Goal: Task Accomplishment & Management: Use online tool/utility

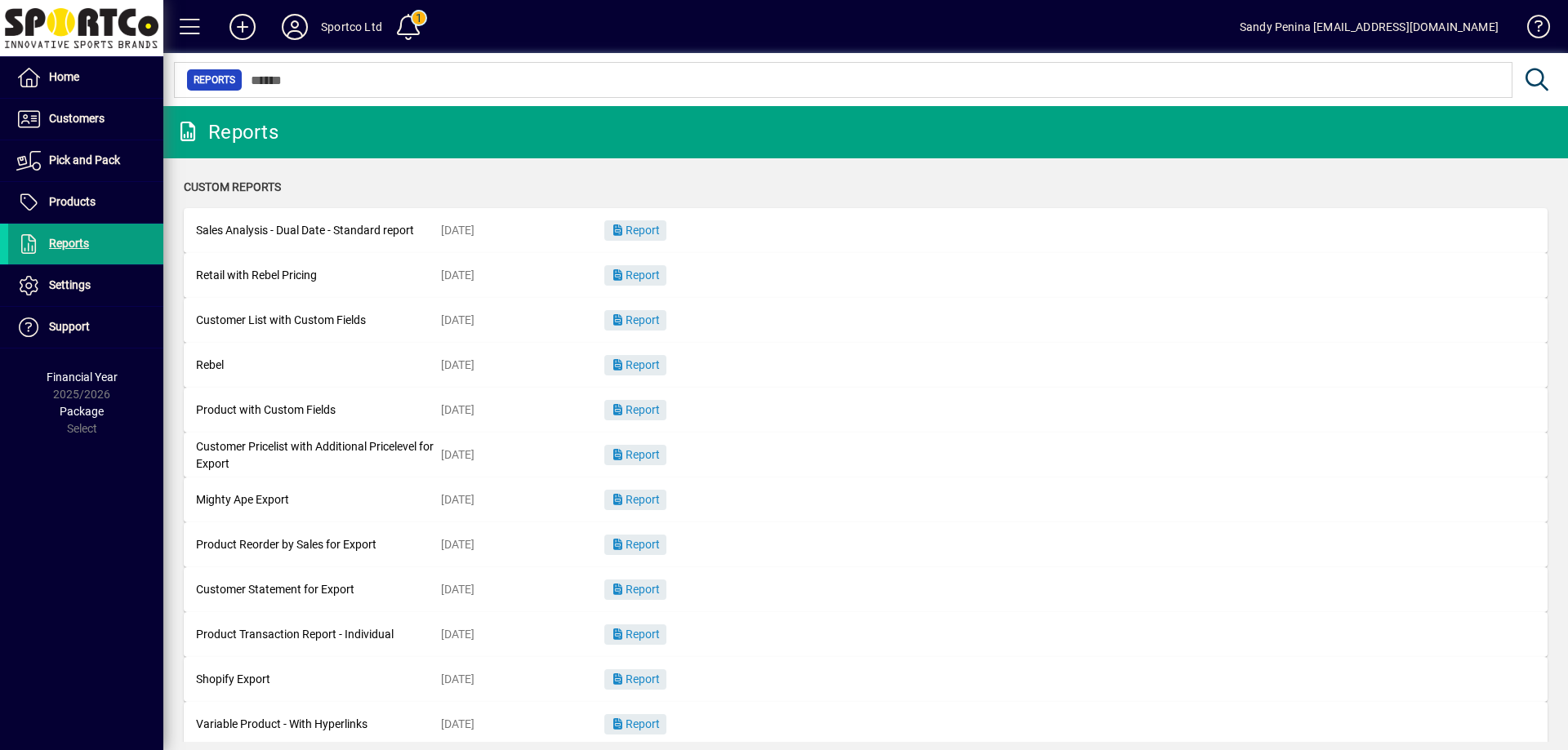
click at [840, 380] on mat-card-content "Rebel [DATE] Report" at bounding box center [866, 365] width 1339 height 37
click at [93, 118] on span "Customers" at bounding box center [77, 118] width 56 height 13
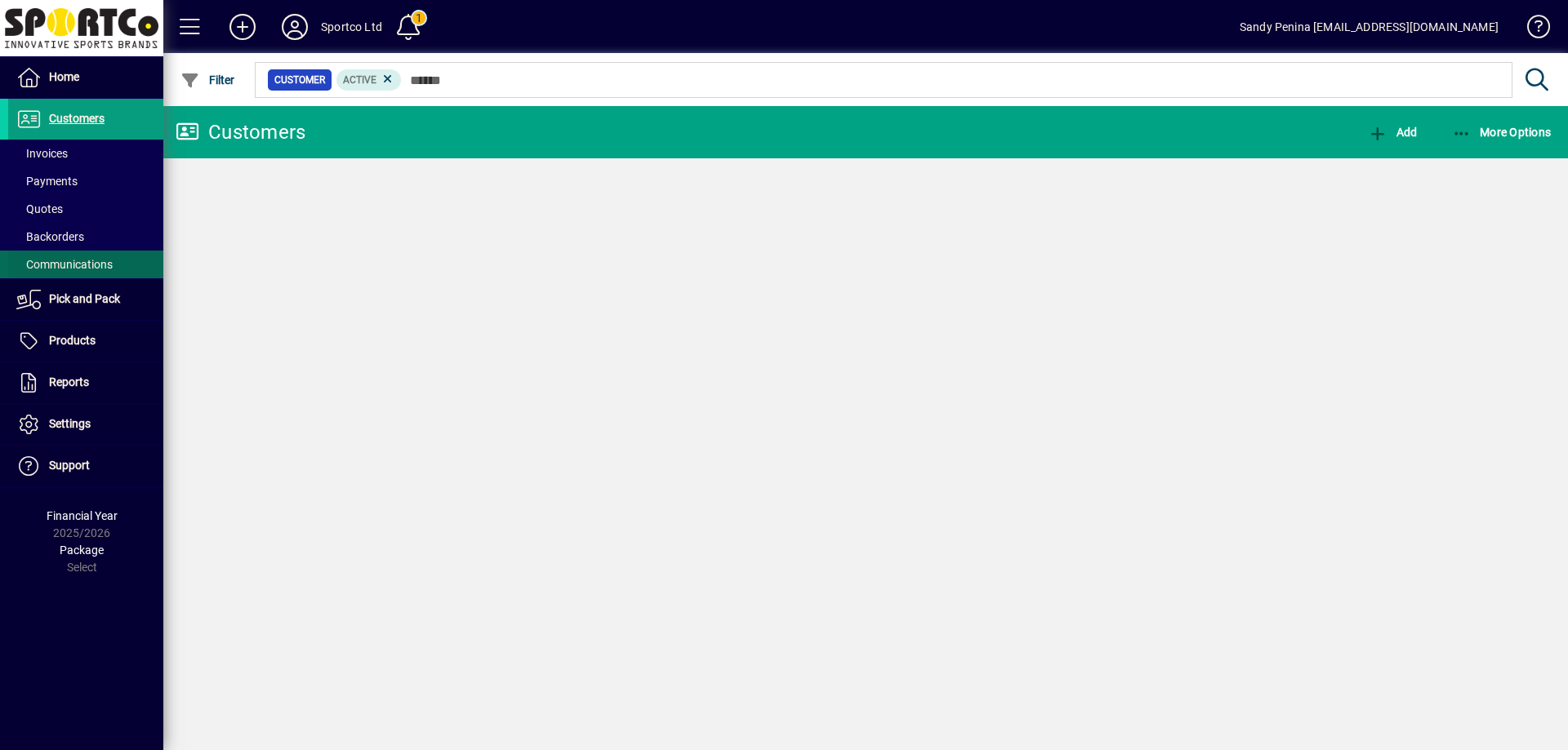
click at [61, 344] on span "Products" at bounding box center [72, 340] width 46 height 13
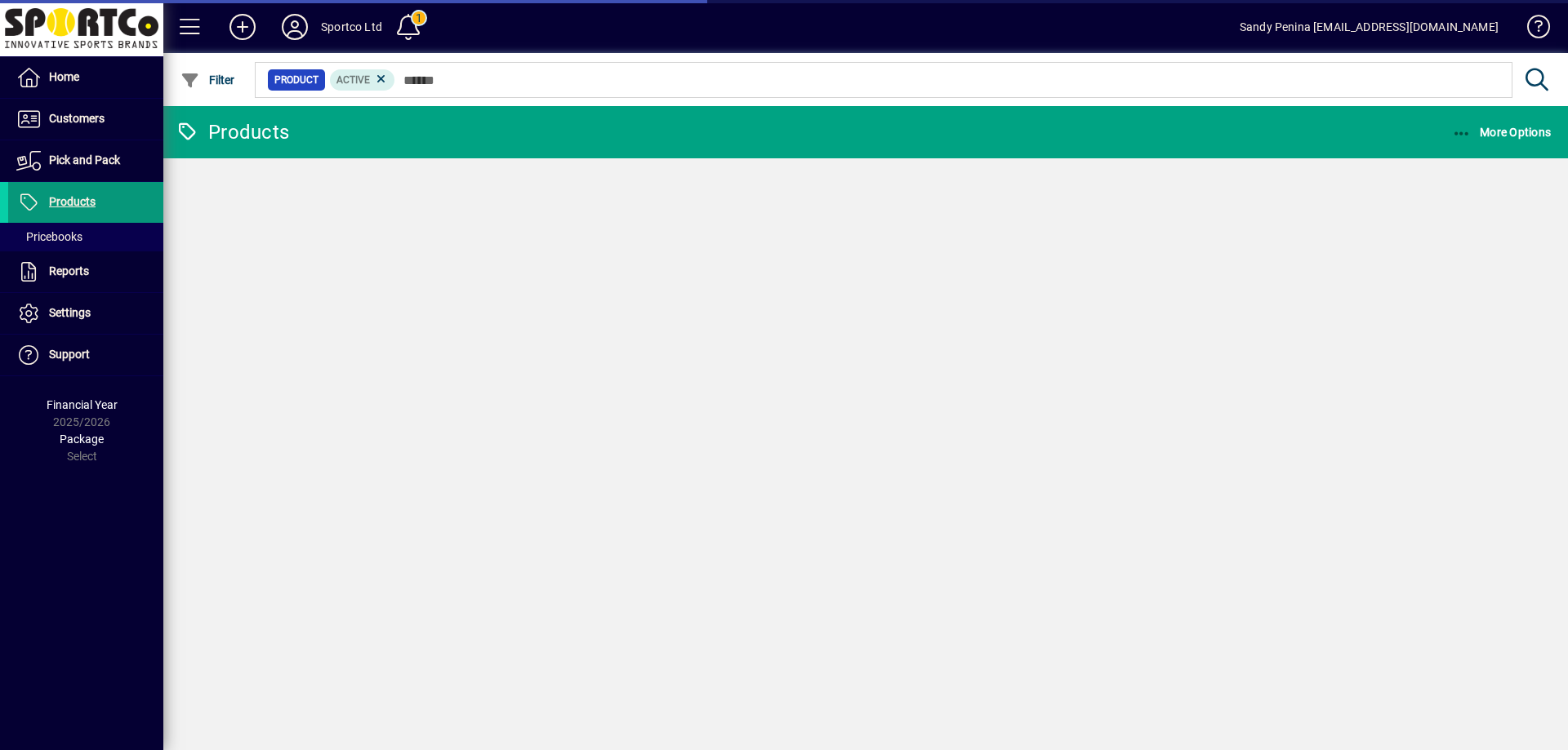
click at [73, 343] on span at bounding box center [85, 355] width 155 height 39
click at [63, 208] on span "Products" at bounding box center [72, 202] width 46 height 13
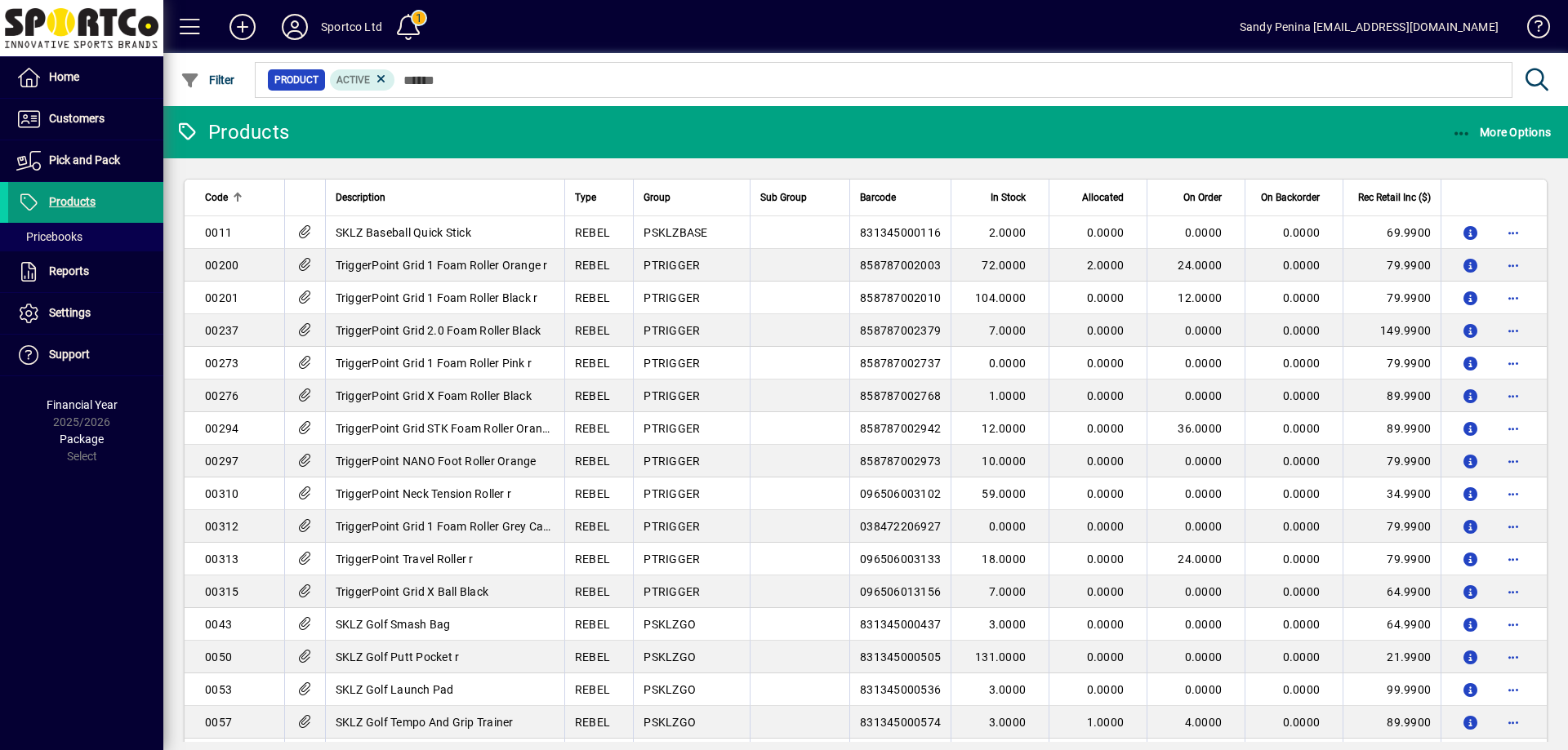
click at [65, 200] on span "Products" at bounding box center [72, 202] width 46 height 13
click at [60, 265] on span "Reports" at bounding box center [69, 271] width 40 height 13
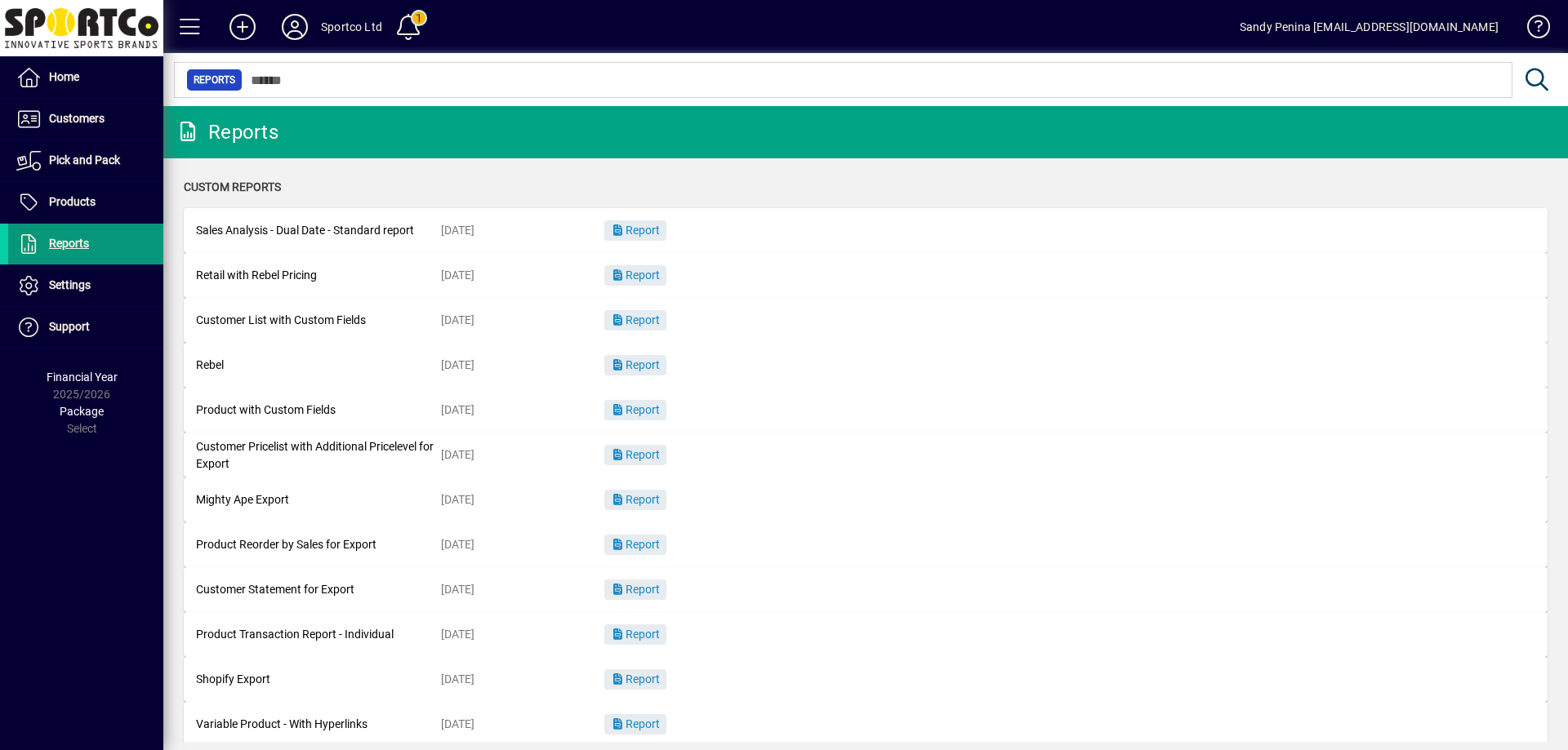
click at [87, 238] on span "Reports" at bounding box center [69, 243] width 40 height 13
click at [84, 161] on span "Pick and Pack" at bounding box center [85, 161] width 71 height 13
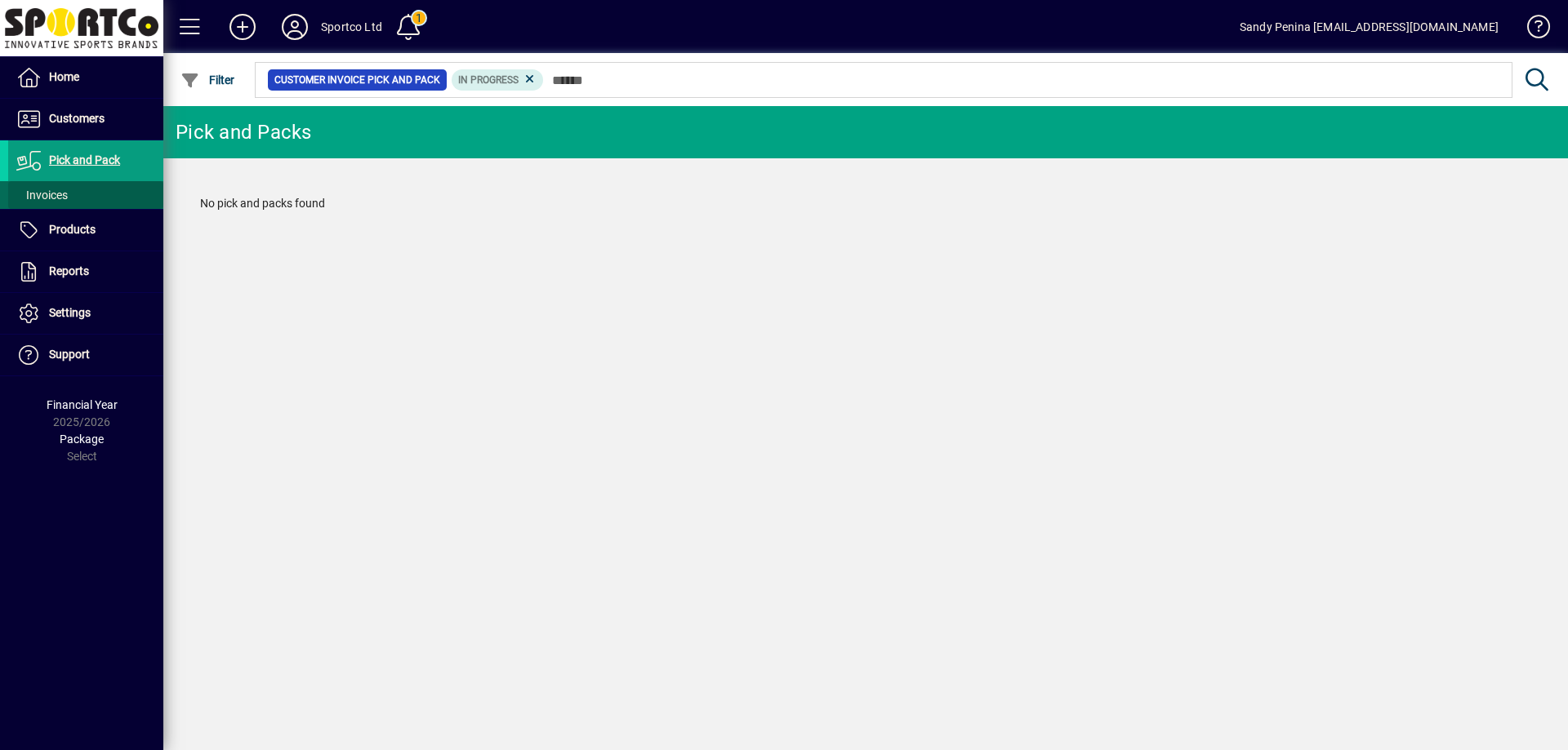
click at [51, 195] on span "Invoices" at bounding box center [41, 195] width 51 height 13
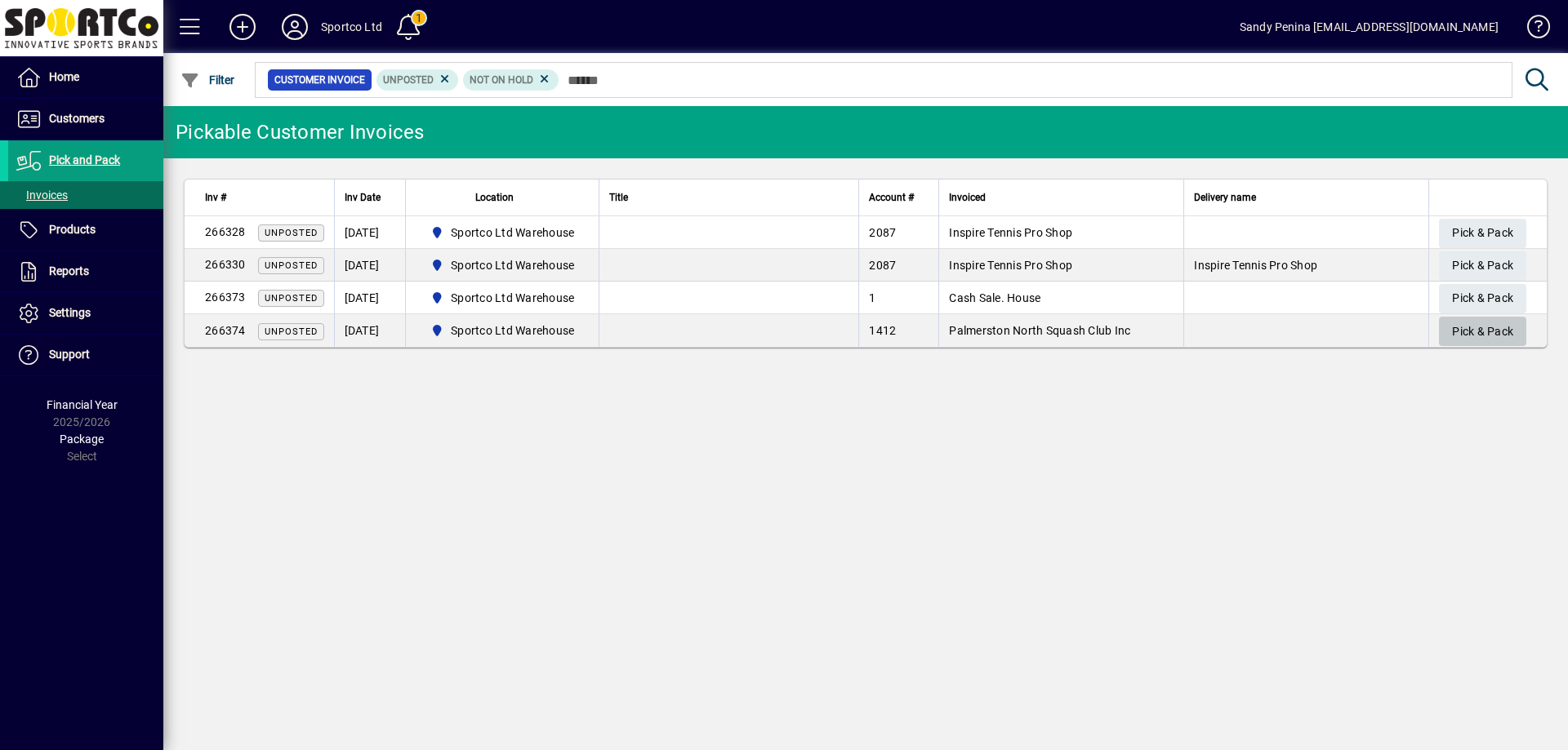
click at [1459, 326] on span "Pick & Pack" at bounding box center [1482, 332] width 62 height 27
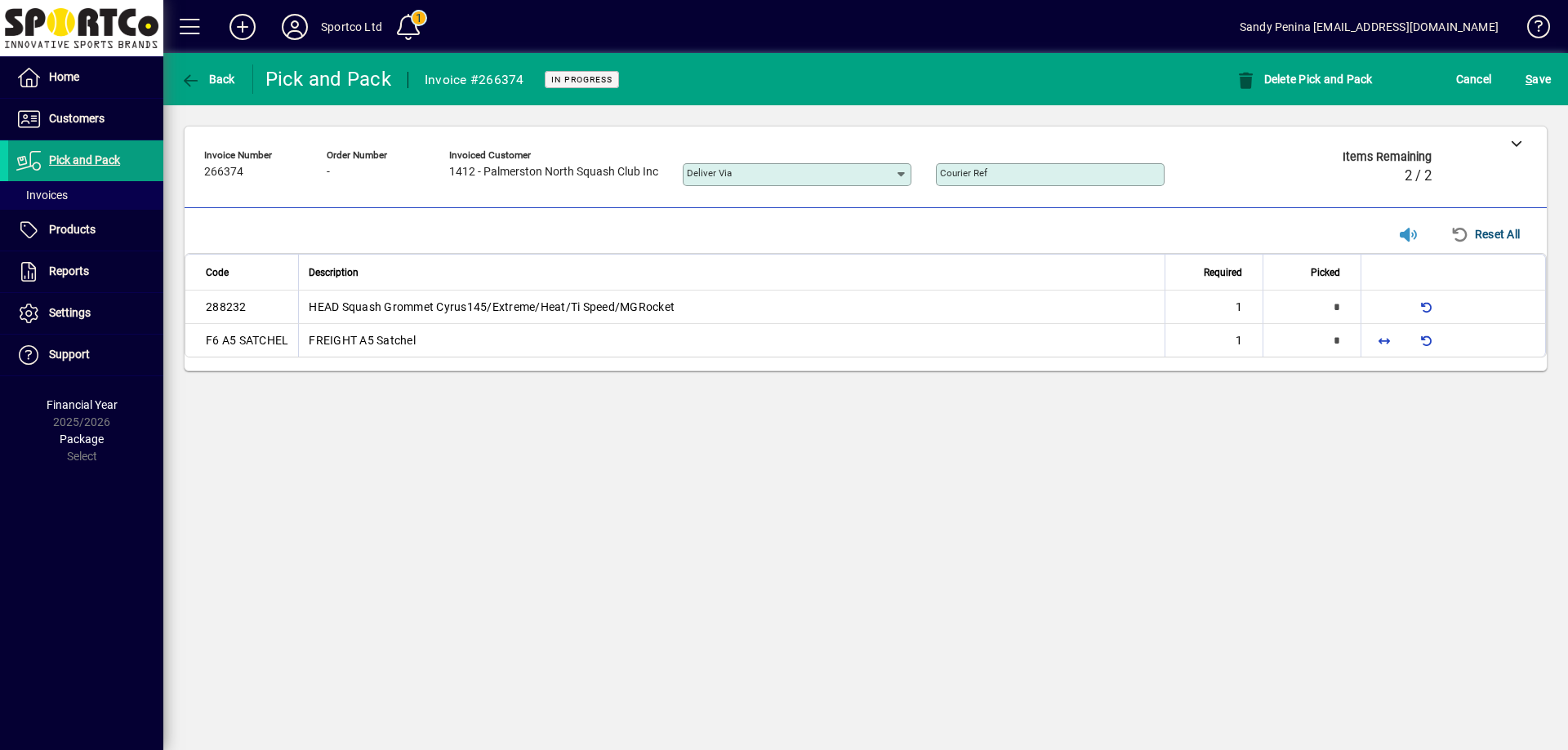
type input "*"
click at [1378, 333] on span "button" at bounding box center [1383, 340] width 39 height 39
type input "*"
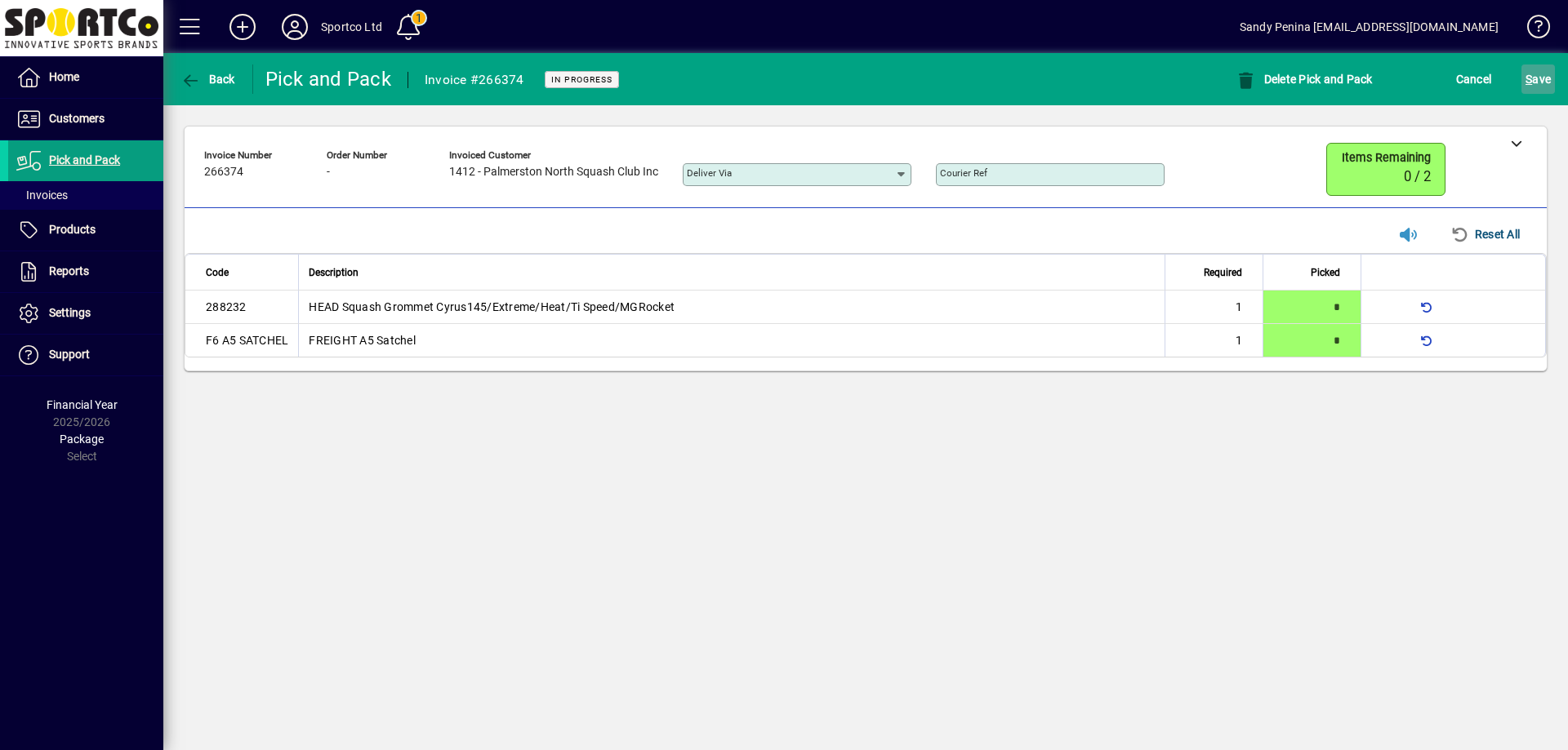
click at [1524, 73] on span "submit" at bounding box center [1537, 79] width 34 height 39
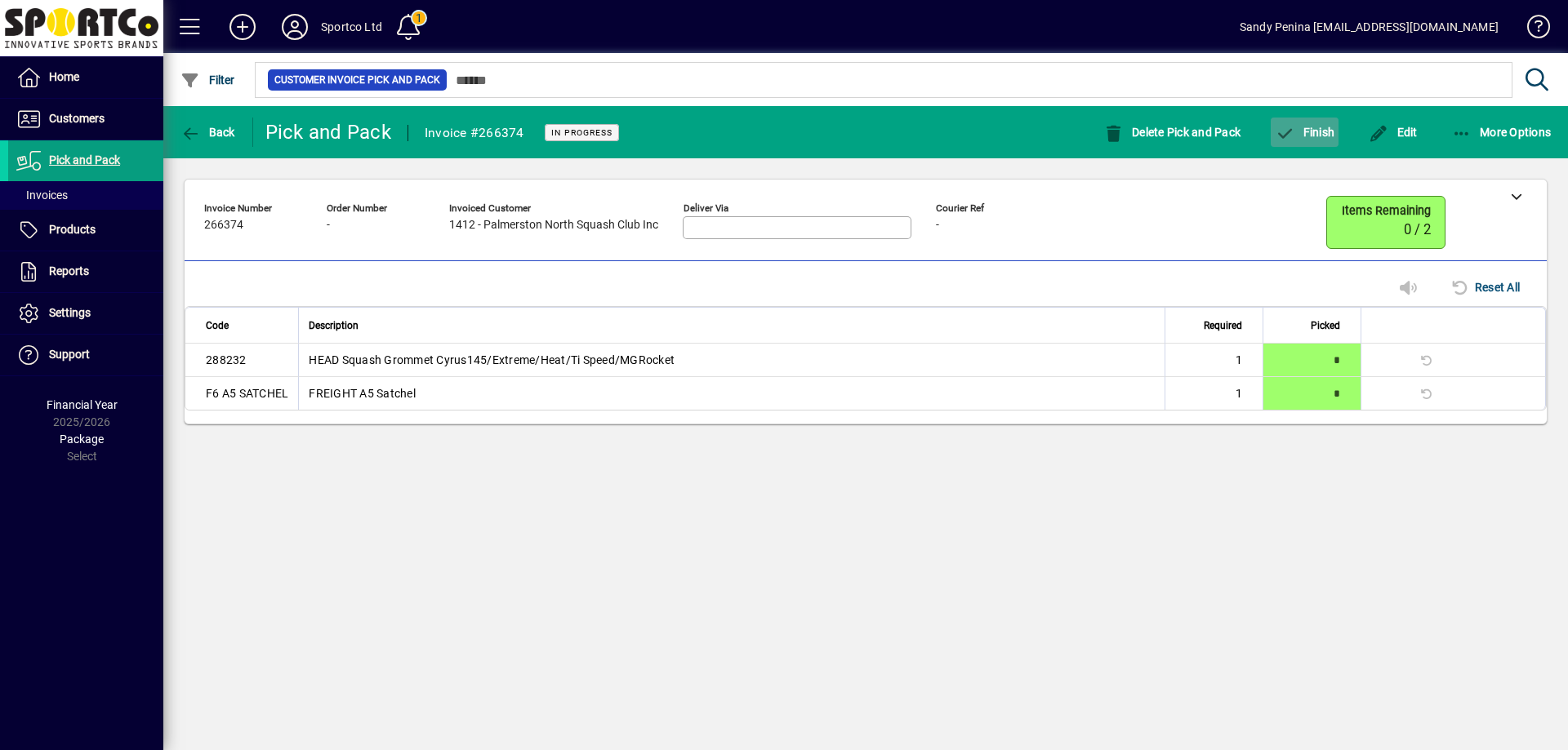
click at [1316, 130] on span "Finish" at bounding box center [1304, 133] width 60 height 13
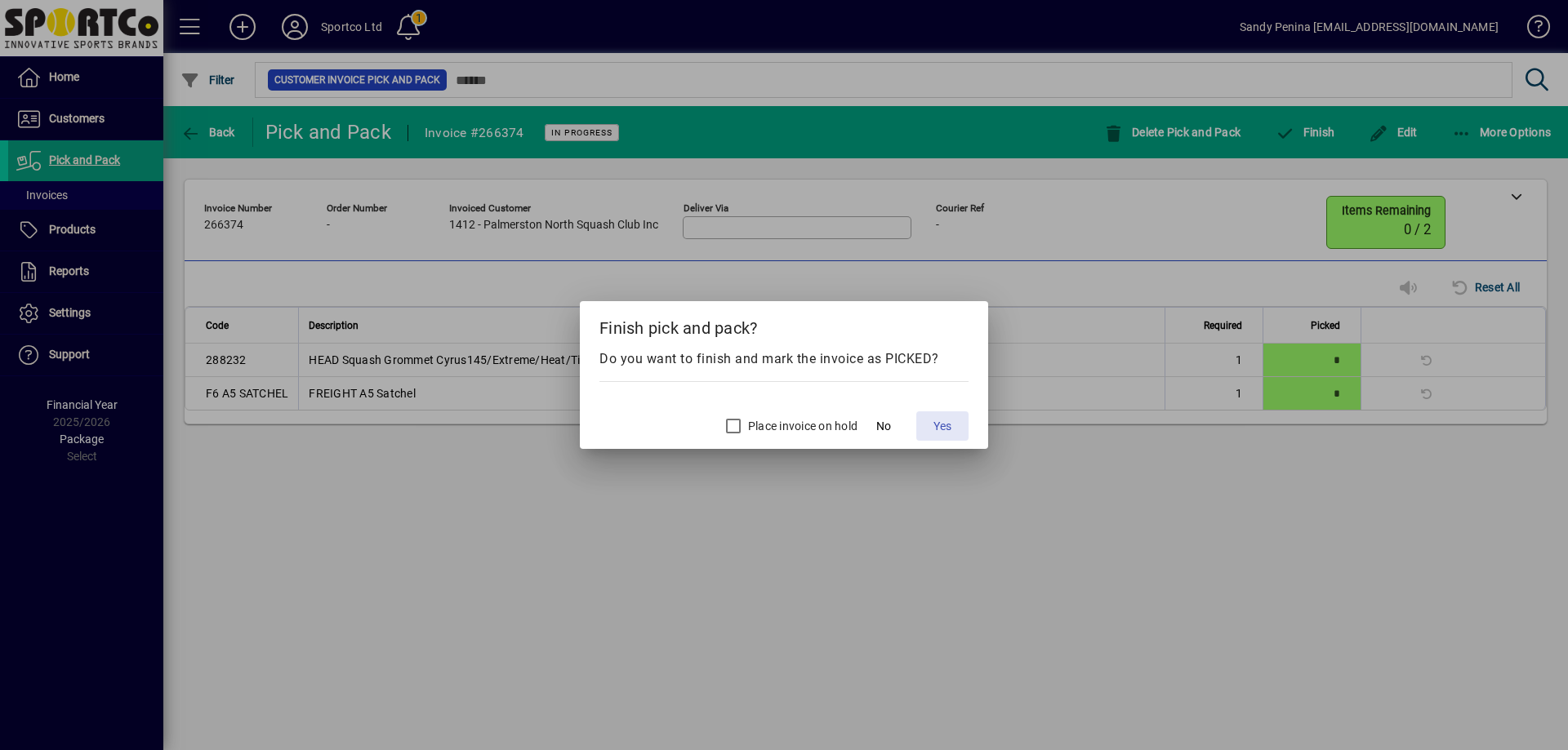
click at [939, 429] on span "Yes" at bounding box center [942, 427] width 18 height 17
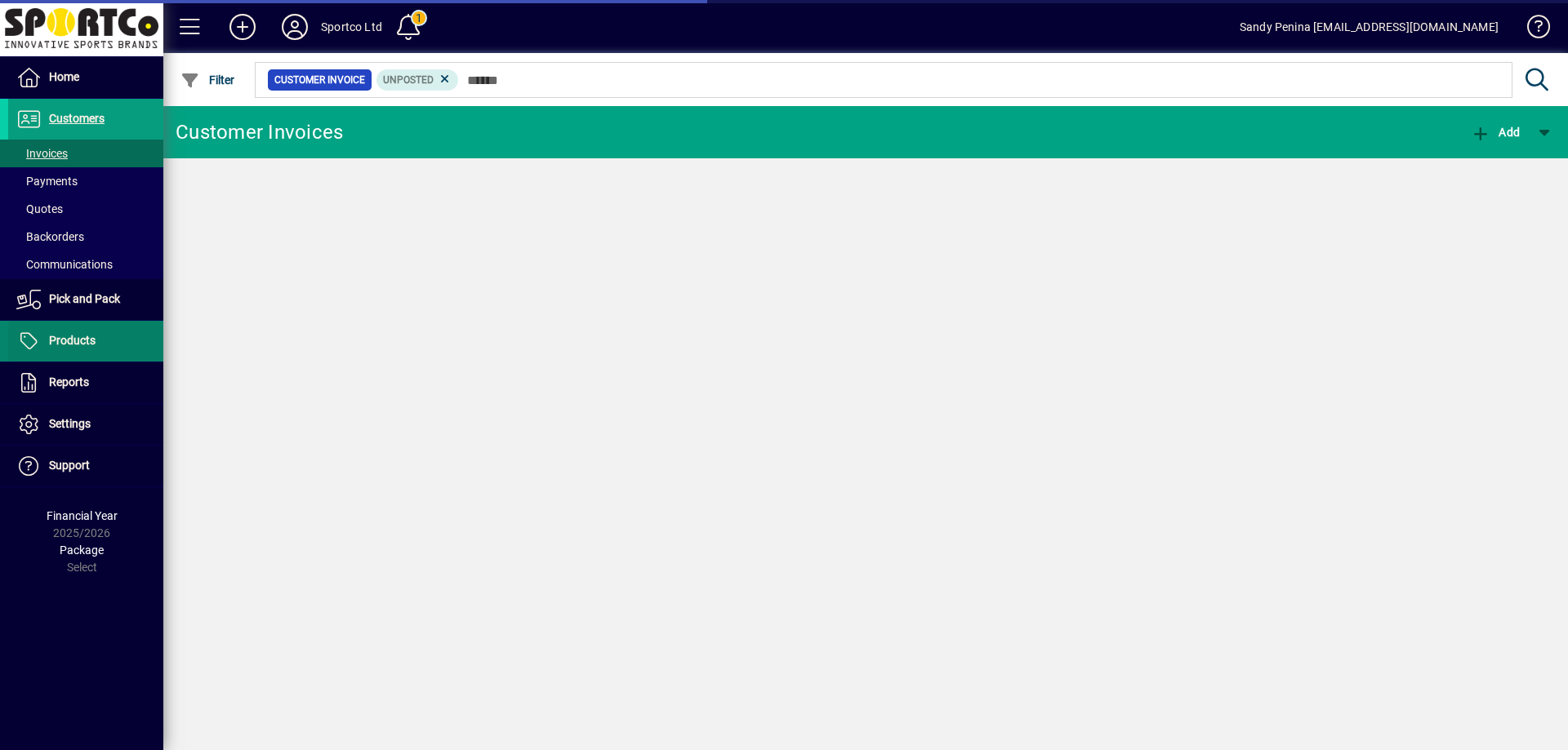
click at [89, 342] on span "Products" at bounding box center [72, 340] width 46 height 13
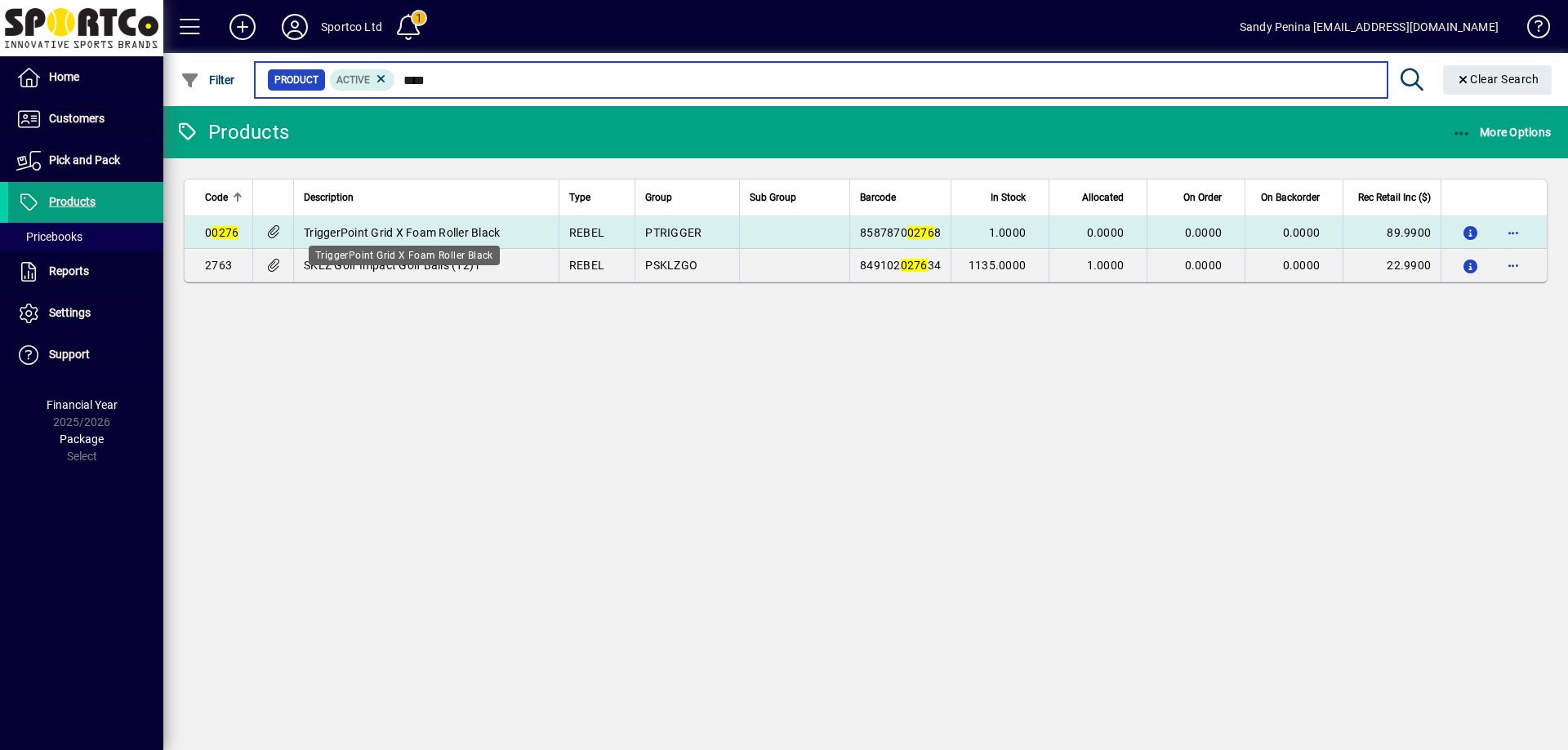
type input "****"
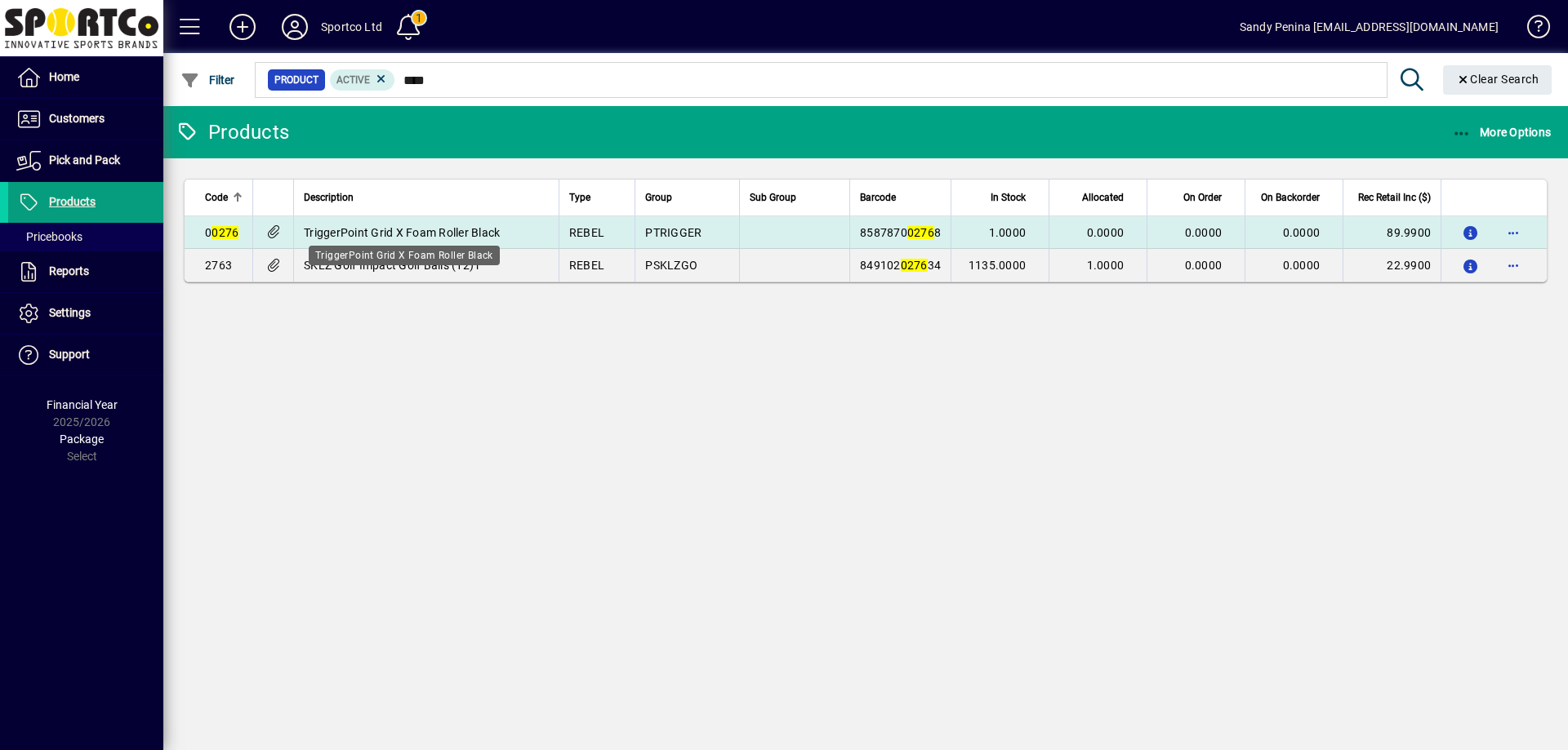
click at [358, 233] on span "TriggerPoint Grid X Foam Roller Black" at bounding box center [402, 233] width 196 height 13
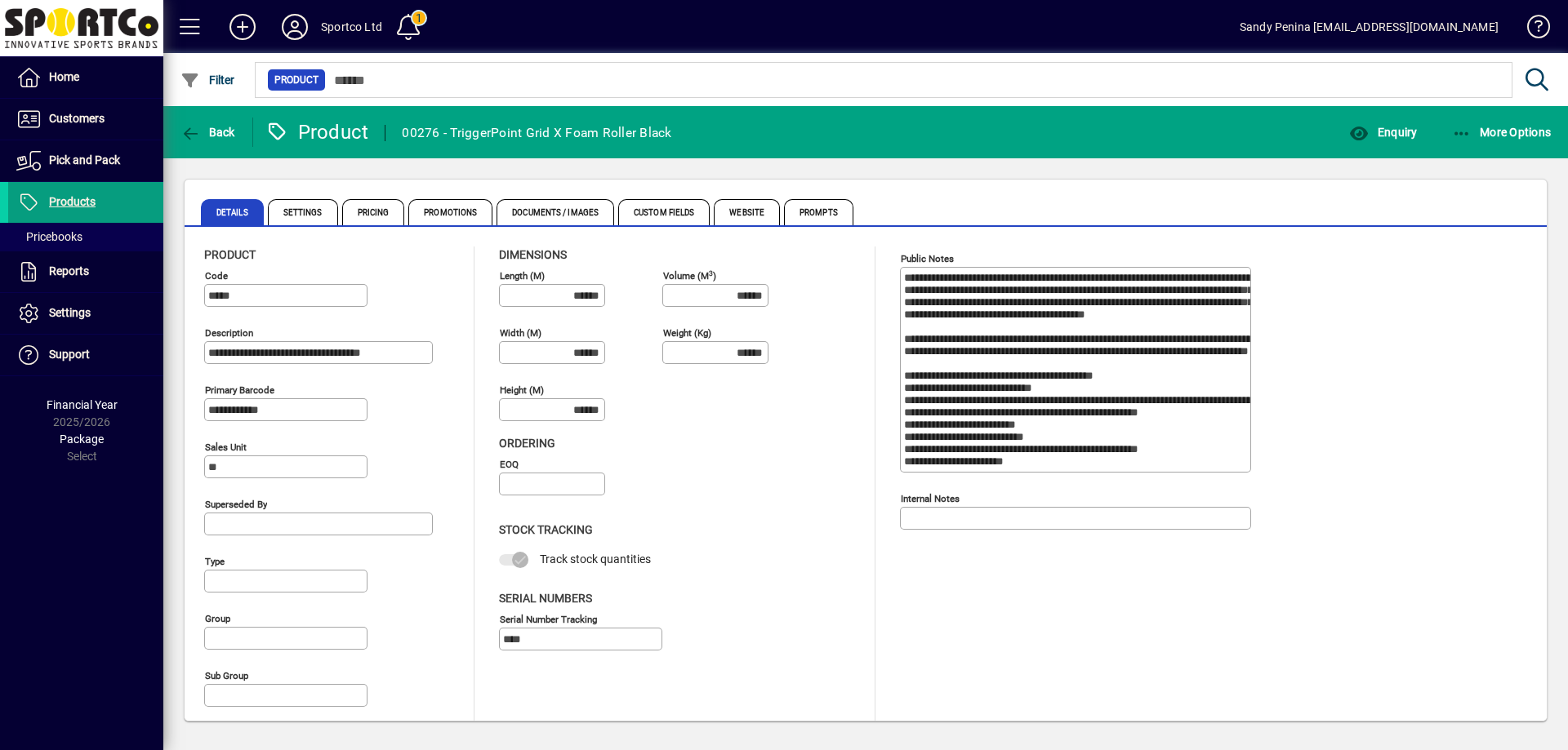
type input "**********"
click at [1375, 121] on span "button" at bounding box center [1382, 132] width 76 height 39
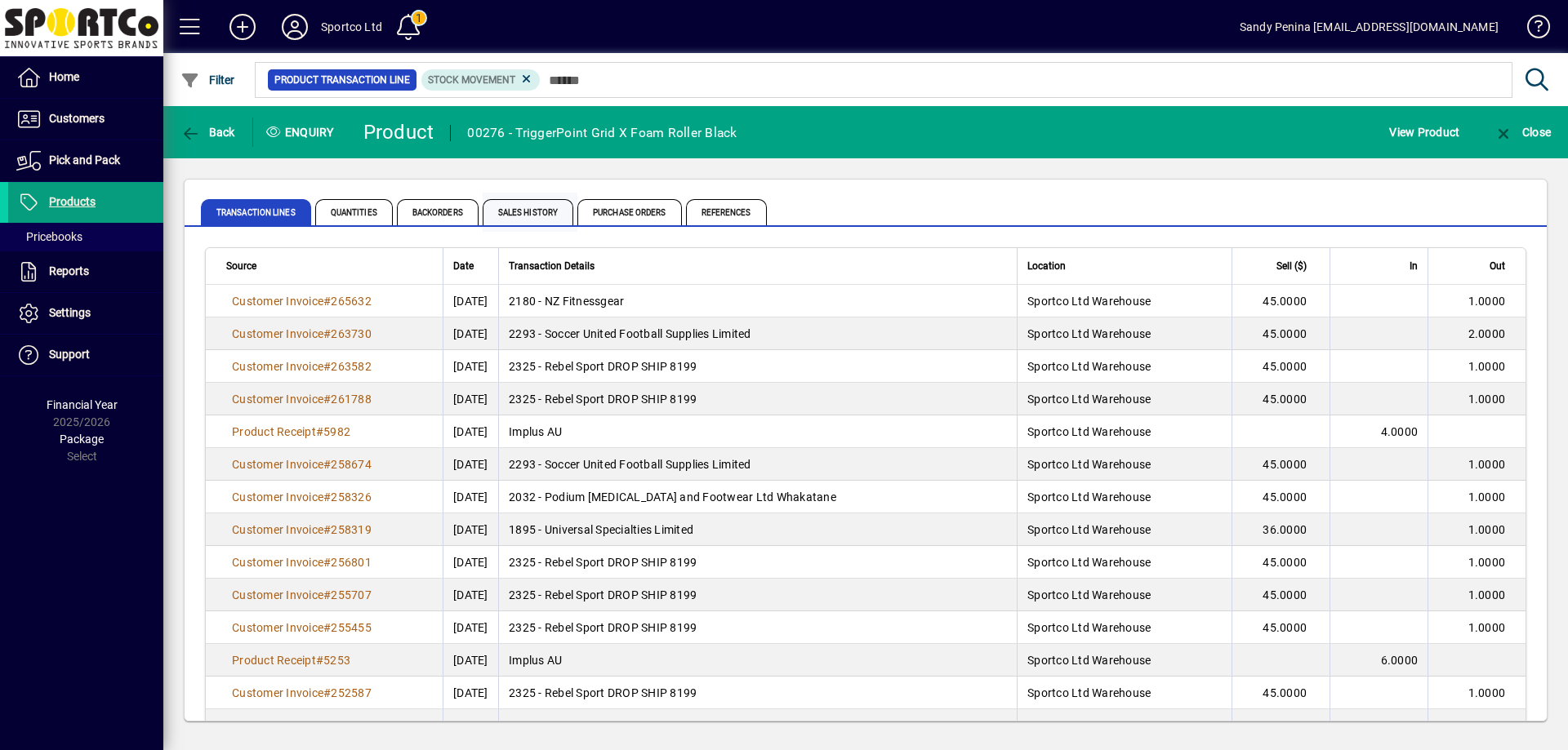
click at [535, 208] on span "Sales History" at bounding box center [528, 212] width 90 height 26
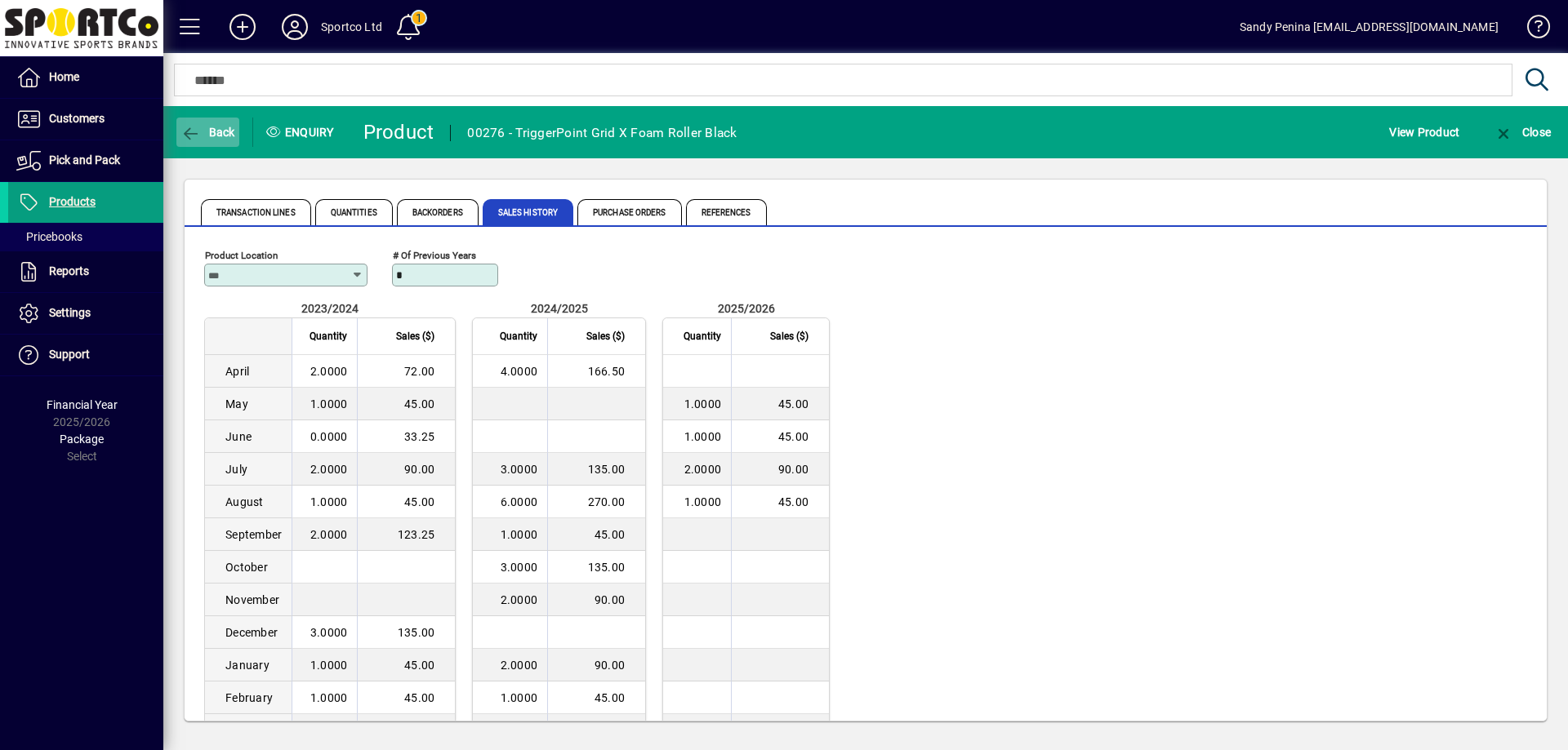
click at [203, 132] on span "Back" at bounding box center [208, 133] width 55 height 13
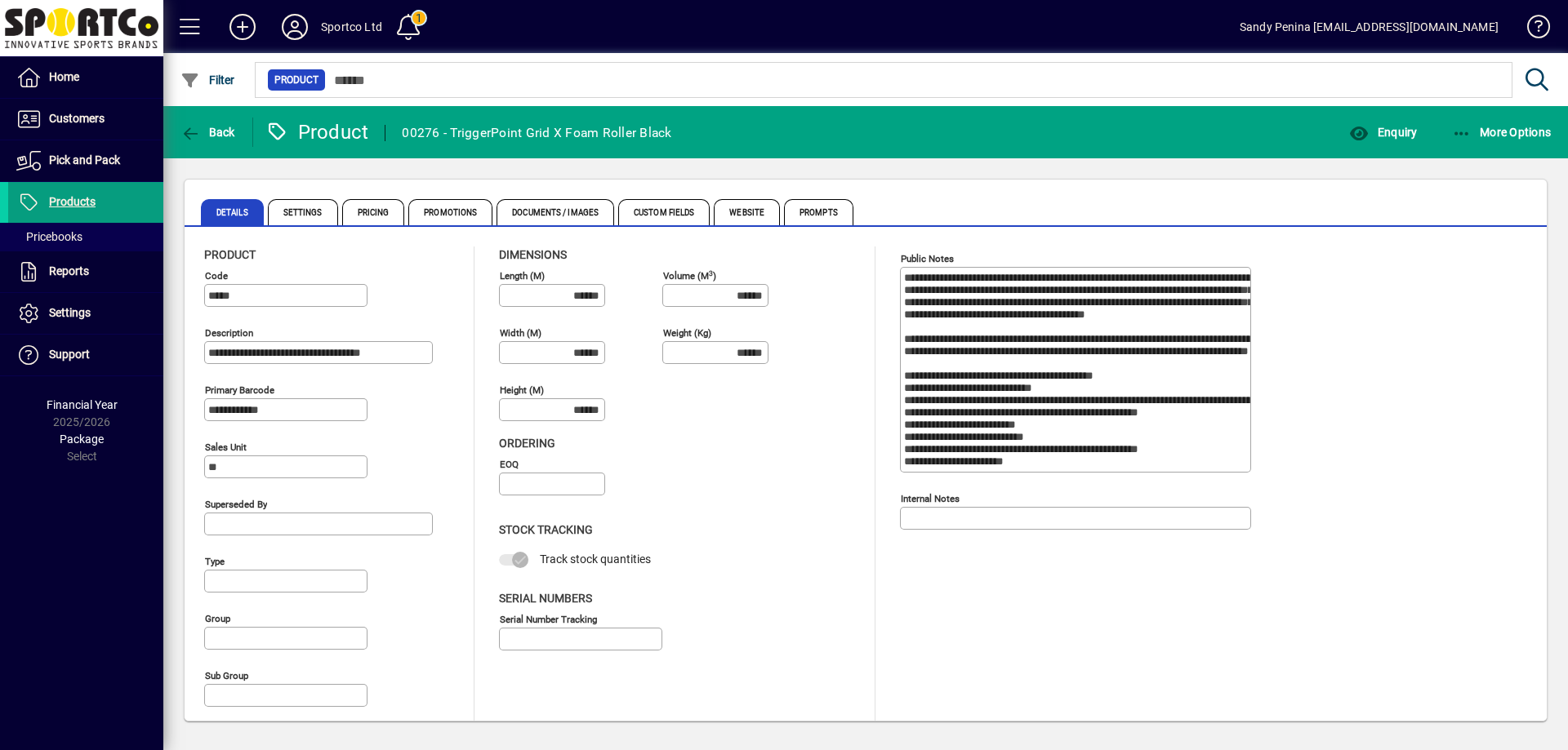
type input "**********"
type input "****"
click at [1368, 133] on icon "button" at bounding box center [1358, 134] width 20 height 16
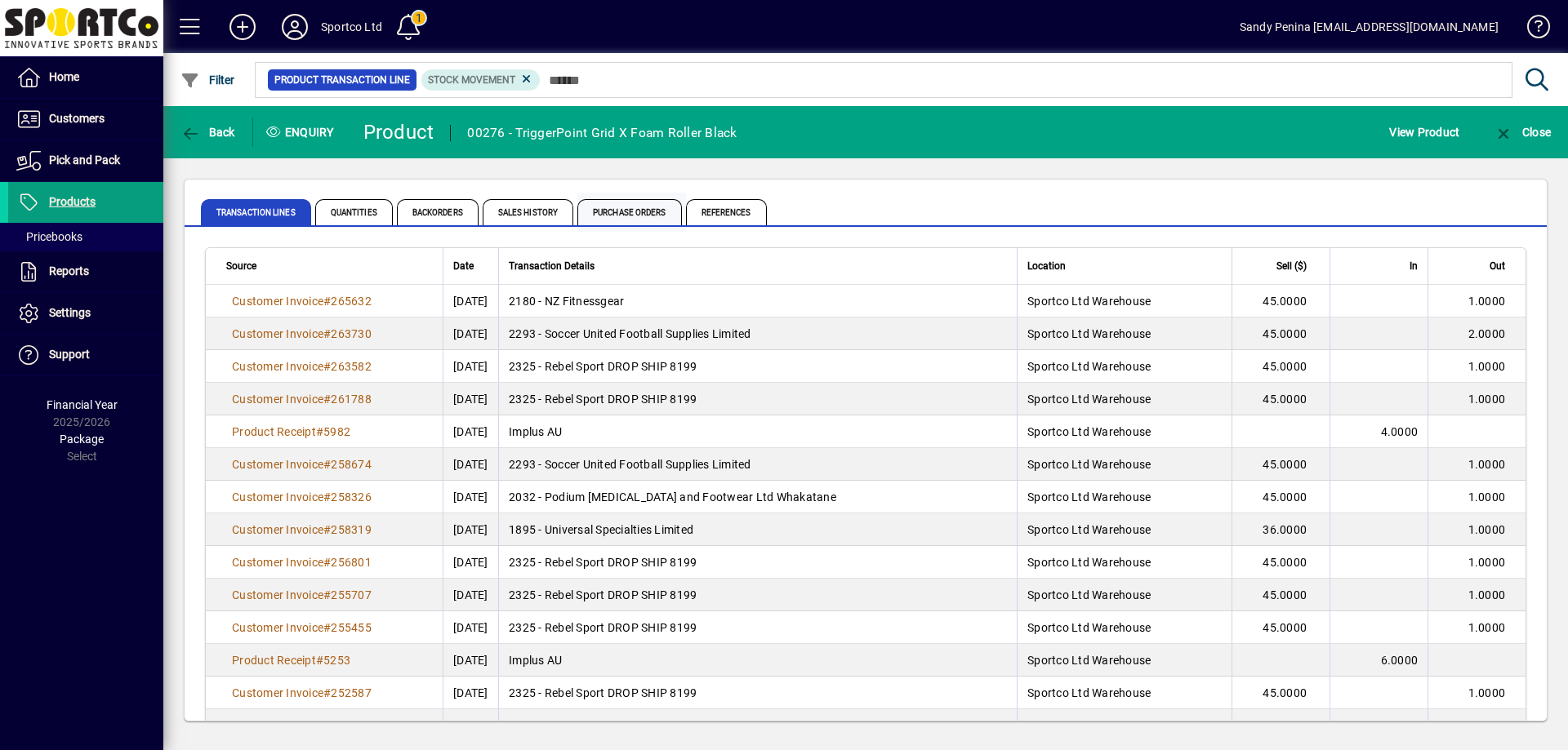
click at [625, 213] on span "Purchase Orders" at bounding box center [629, 212] width 105 height 26
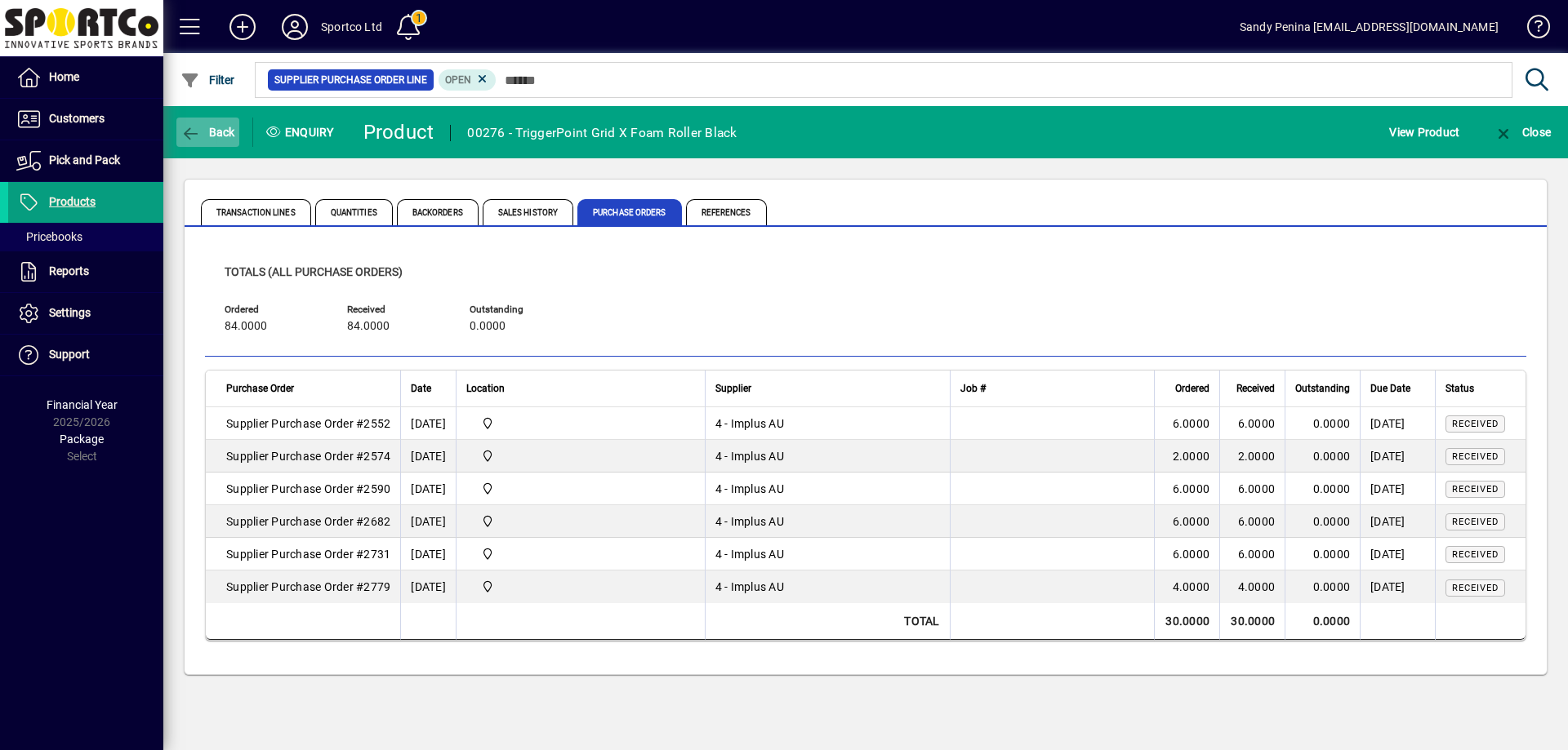
click at [190, 129] on icon "button" at bounding box center [190, 134] width 20 height 16
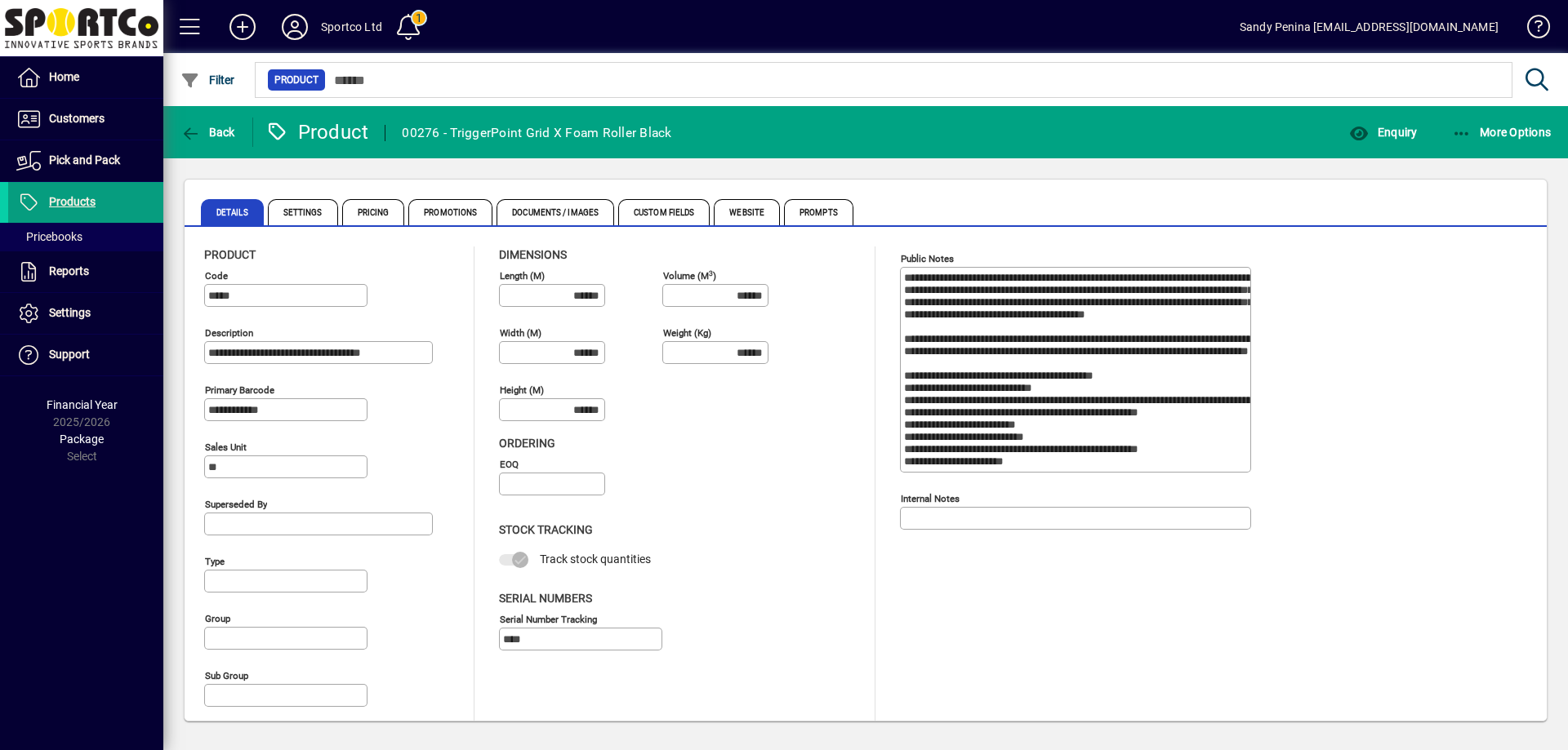
type input "**********"
click at [369, 218] on span "Pricing" at bounding box center [373, 212] width 63 height 26
